Goal: Information Seeking & Learning: Learn about a topic

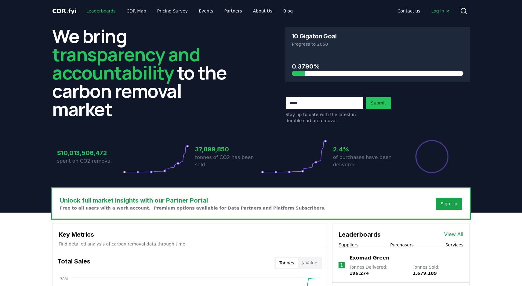
click at [93, 10] on link "Leaderboards" at bounding box center [100, 10] width 39 height 11
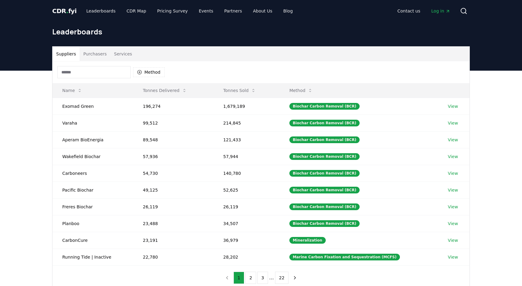
click at [64, 11] on span "CDR . fyi" at bounding box center [64, 10] width 24 height 7
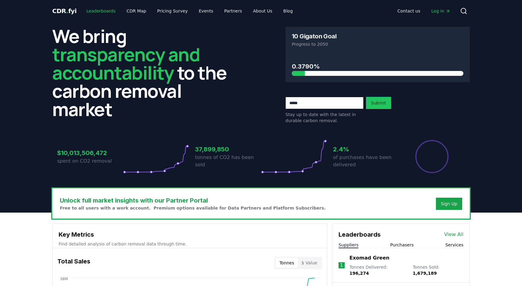
click at [100, 8] on link "Leaderboards" at bounding box center [100, 10] width 39 height 11
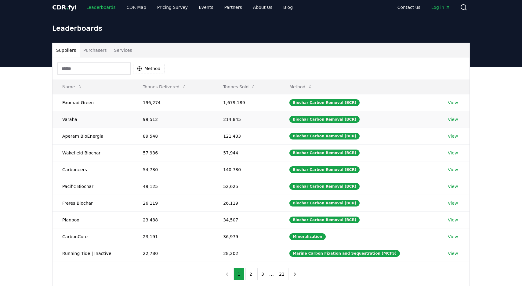
scroll to position [5, 0]
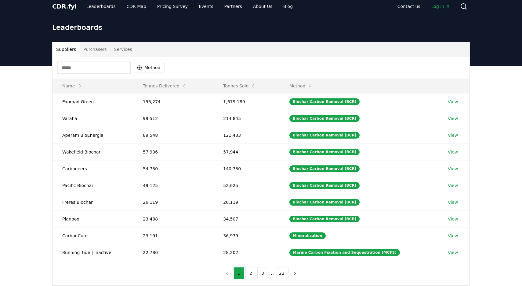
click at [88, 49] on button "Purchasers" at bounding box center [95, 49] width 31 height 15
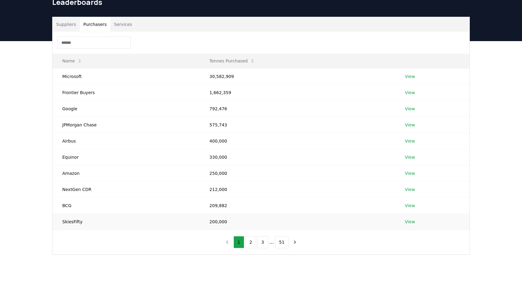
scroll to position [33, 0]
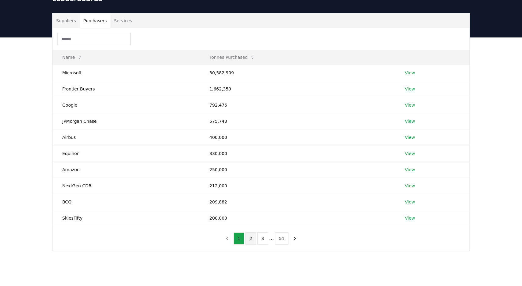
click at [249, 238] on button "2" at bounding box center [250, 239] width 11 height 12
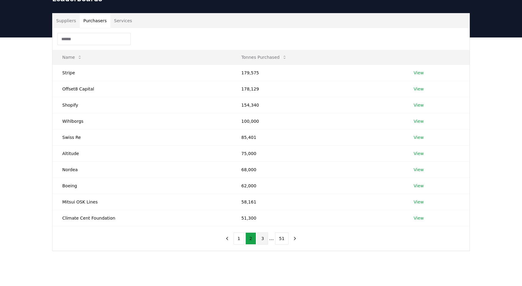
click at [265, 243] on button "3" at bounding box center [262, 239] width 11 height 12
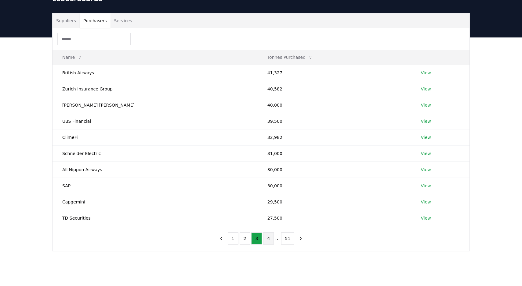
click at [268, 244] on button "4" at bounding box center [268, 239] width 11 height 12
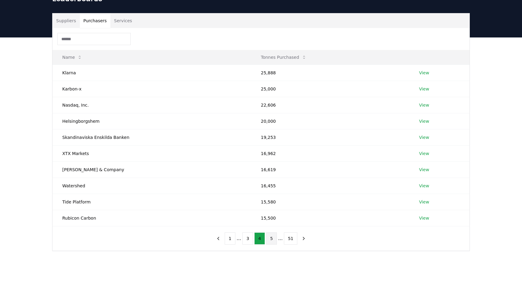
click at [270, 243] on button "5" at bounding box center [271, 239] width 11 height 12
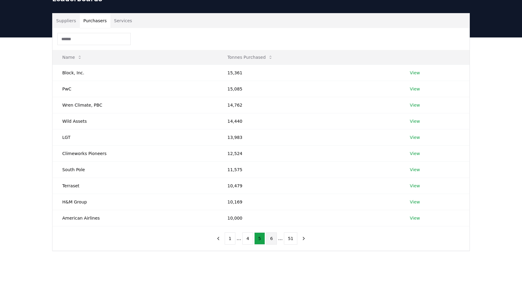
click at [270, 241] on button "6" at bounding box center [271, 239] width 11 height 12
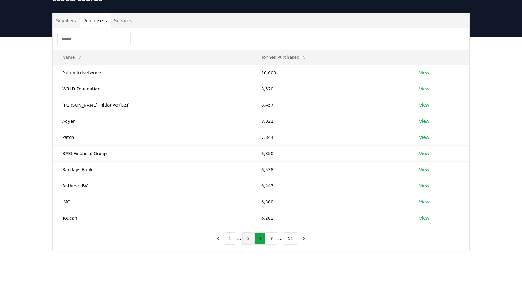
click at [247, 241] on button "5" at bounding box center [247, 239] width 11 height 12
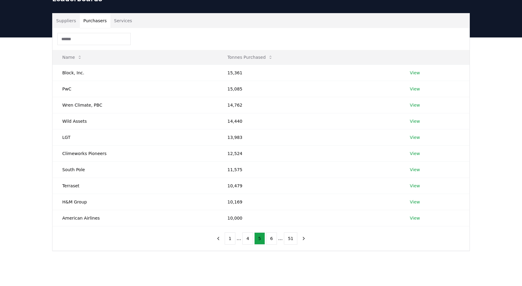
click at [501, 185] on div "Suppliers Purchasers Services Name Tonnes Purchased Block, Inc. 15,361 View PwC…" at bounding box center [261, 157] width 522 height 238
click at [293, 241] on button "51" at bounding box center [290, 239] width 13 height 12
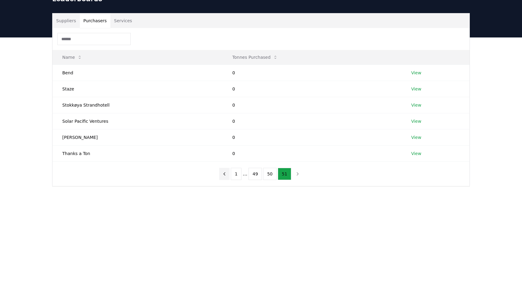
click at [229, 172] on button "previous page" at bounding box center [224, 174] width 10 height 12
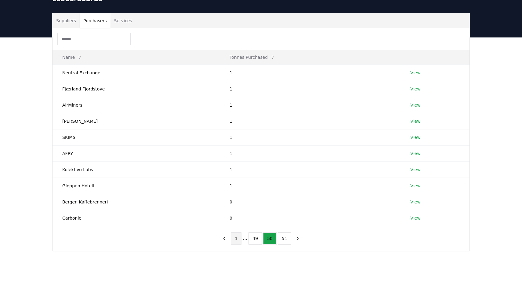
click at [236, 242] on button "1" at bounding box center [236, 239] width 11 height 12
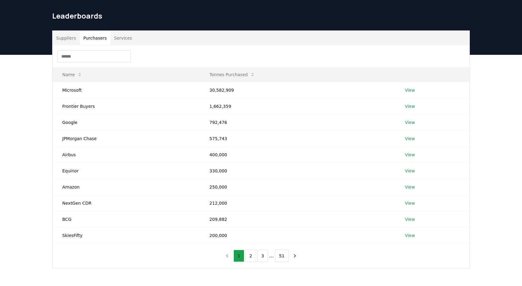
scroll to position [31, 0]
